Goal: Task Accomplishment & Management: Manage account settings

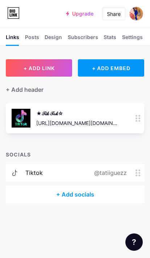
click at [139, 16] on img at bounding box center [136, 14] width 14 height 14
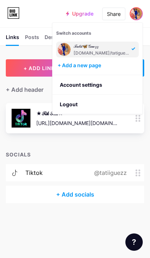
click at [110, 50] on div "𝒯𝒶𝓉𝒾𝒾🦋𝒢𝓊ℯ𝓏𝓏 [DOMAIN_NAME]/tatiguezz" at bounding box center [101, 49] width 56 height 13
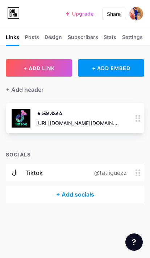
click at [134, 34] on div "Settings" at bounding box center [132, 39] width 21 height 12
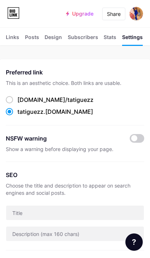
click at [111, 37] on div "Stats" at bounding box center [109, 39] width 13 height 12
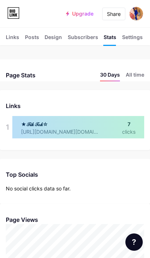
click at [59, 34] on div "Design" at bounding box center [53, 39] width 17 height 12
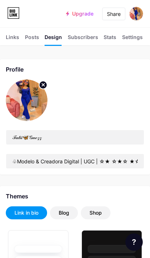
click at [42, 84] on circle at bounding box center [43, 85] width 8 height 8
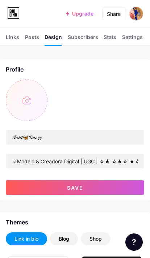
click at [29, 107] on input "file" at bounding box center [27, 101] width 42 height 42
type input "C:\fakepath\IMG_3692.jpeg"
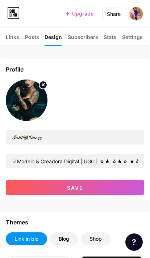
click at [31, 114] on img at bounding box center [27, 101] width 42 height 42
click at [43, 84] on icon at bounding box center [43, 85] width 3 height 3
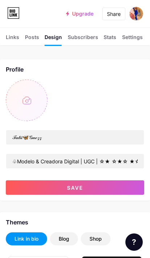
click at [34, 102] on input "file" at bounding box center [27, 101] width 42 height 42
type input "C:\fakepath\IMG_3692.jpeg"
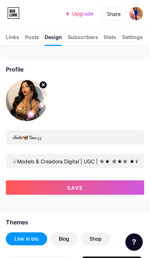
click at [77, 186] on span "Save" at bounding box center [75, 188] width 16 height 6
